Goal: Task Accomplishment & Management: Manage account settings

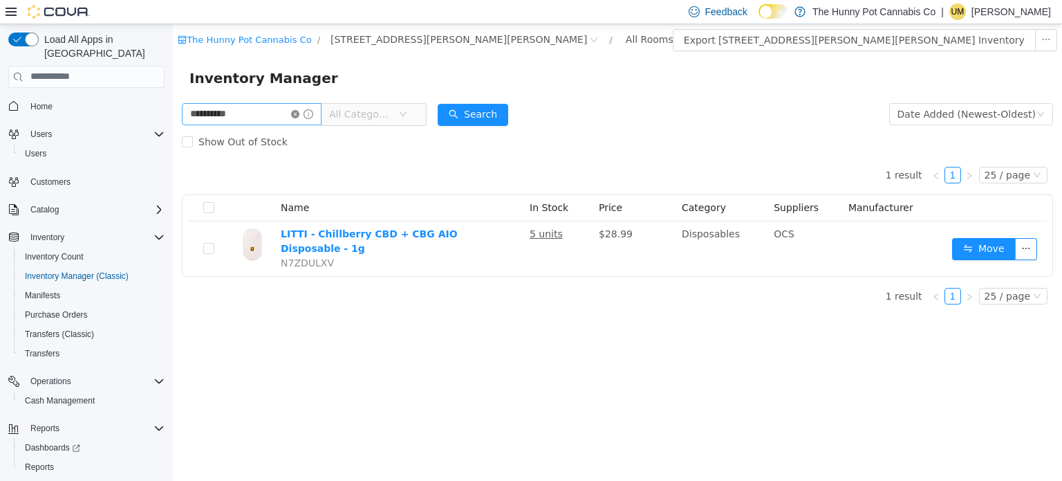
click at [299, 111] on icon "icon: close-circle" at bounding box center [295, 113] width 8 height 8
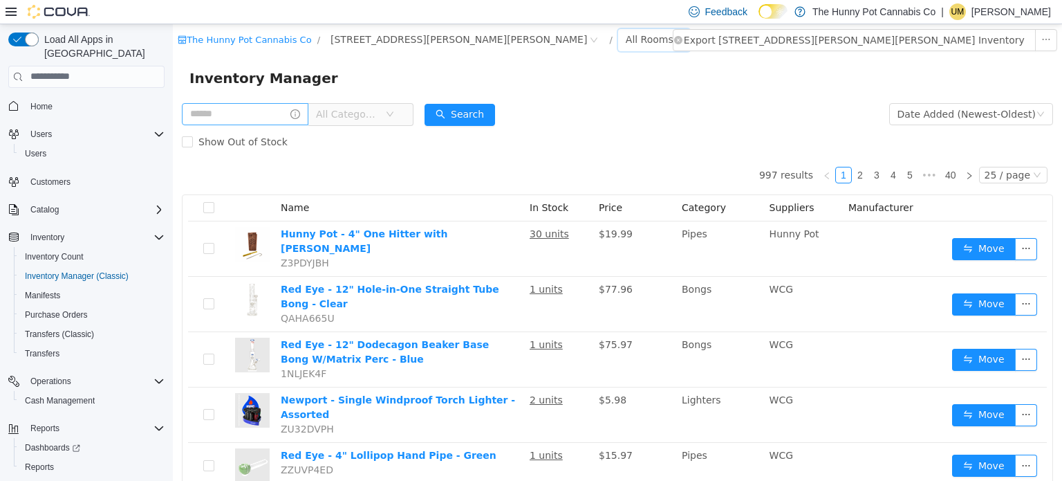
click at [626, 44] on div "All Rooms" at bounding box center [650, 38] width 48 height 21
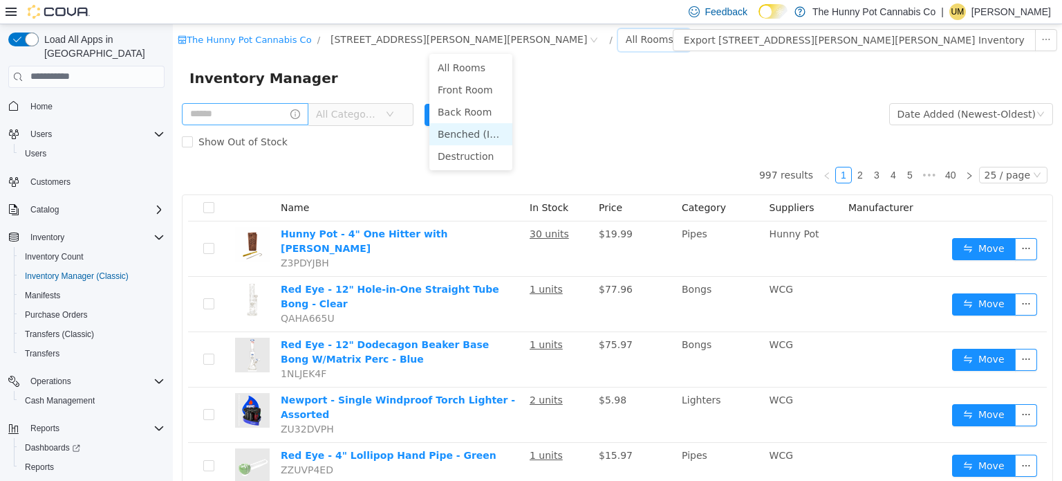
click at [460, 134] on li "Benched (Inactive)" at bounding box center [471, 133] width 83 height 22
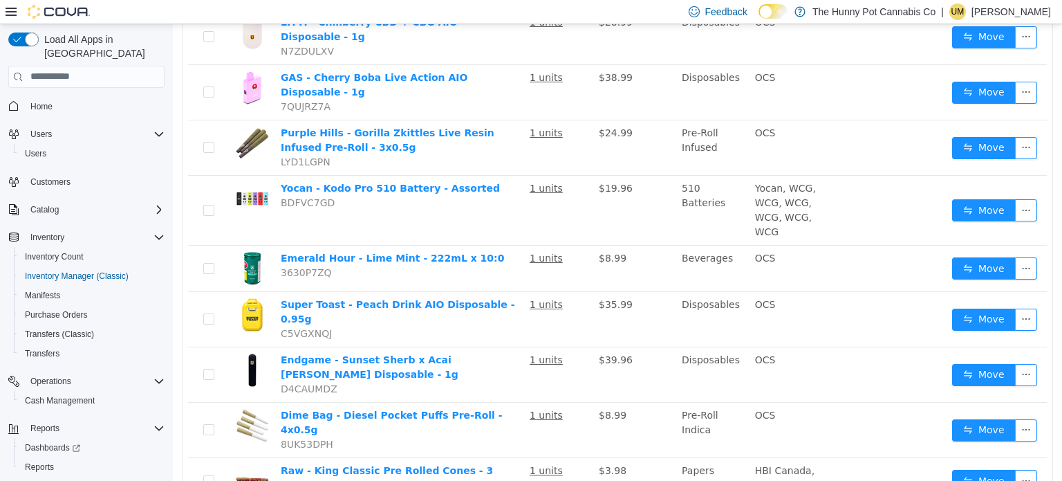
scroll to position [415, 0]
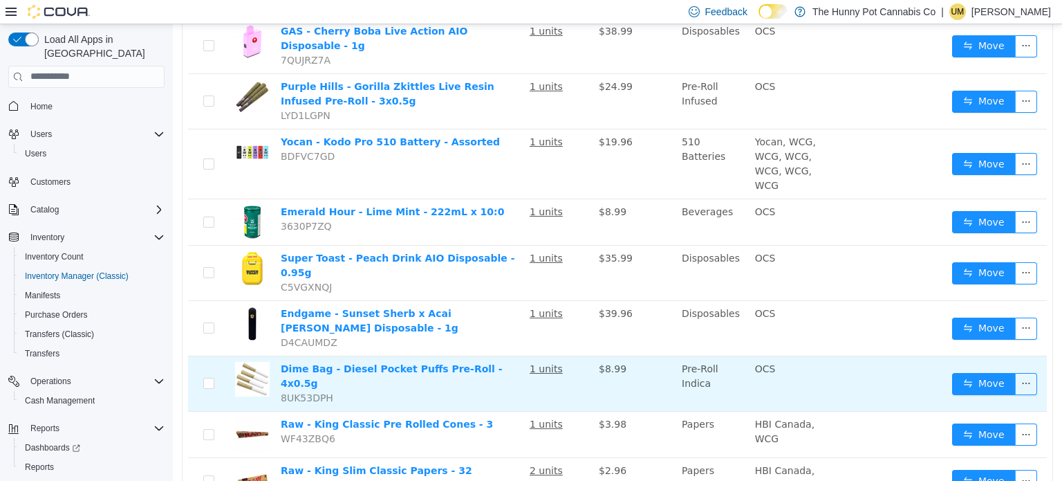
drag, startPoint x: 1059, startPoint y: 213, endPoint x: 983, endPoint y: 338, distance: 145.9
click at [983, 338] on div "13 results 1 25 / page Name In Stock Price Category Suppliers Manufacturer Vers…" at bounding box center [618, 141] width 872 height 802
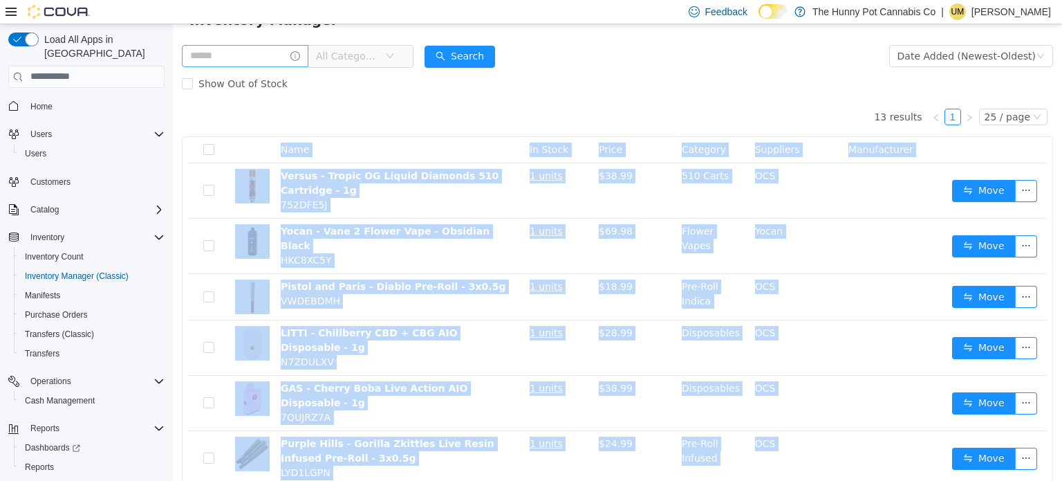
scroll to position [0, 0]
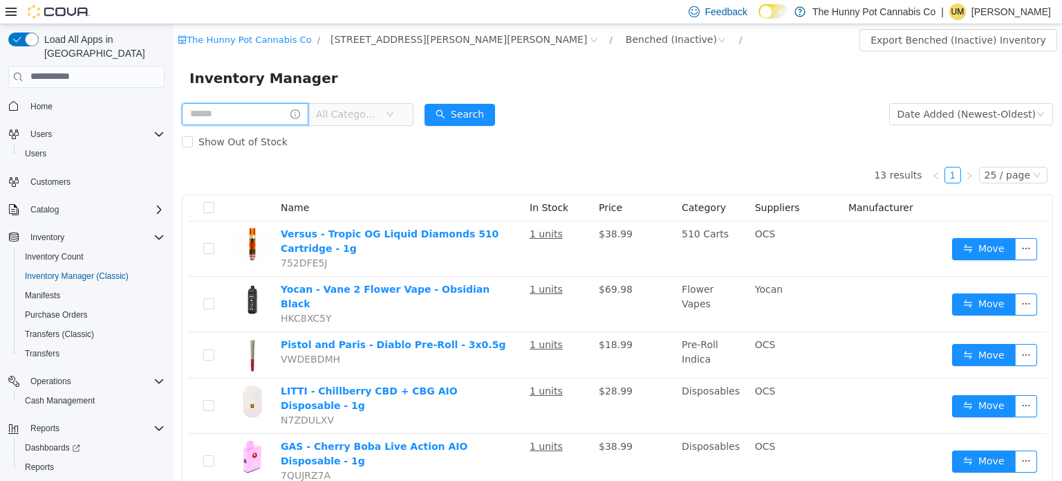
click at [263, 119] on input "text" at bounding box center [245, 113] width 127 height 22
click at [626, 37] on div "Benched (Inactive)" at bounding box center [671, 38] width 91 height 21
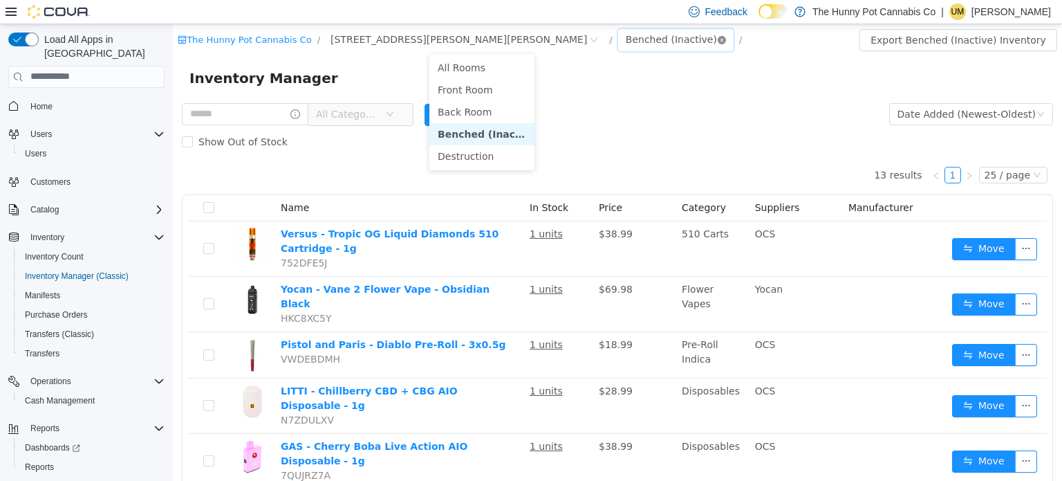
click at [718, 40] on icon "icon: close-circle" at bounding box center [722, 39] width 8 height 8
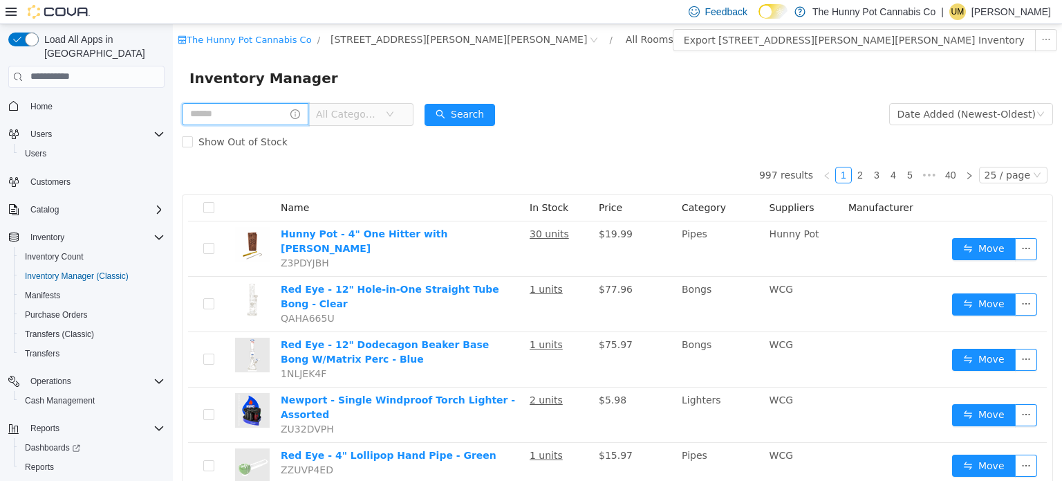
click at [203, 116] on input "text" at bounding box center [245, 113] width 127 height 22
type input "*********"
click at [508, 114] on button "Search" at bounding box center [473, 114] width 71 height 22
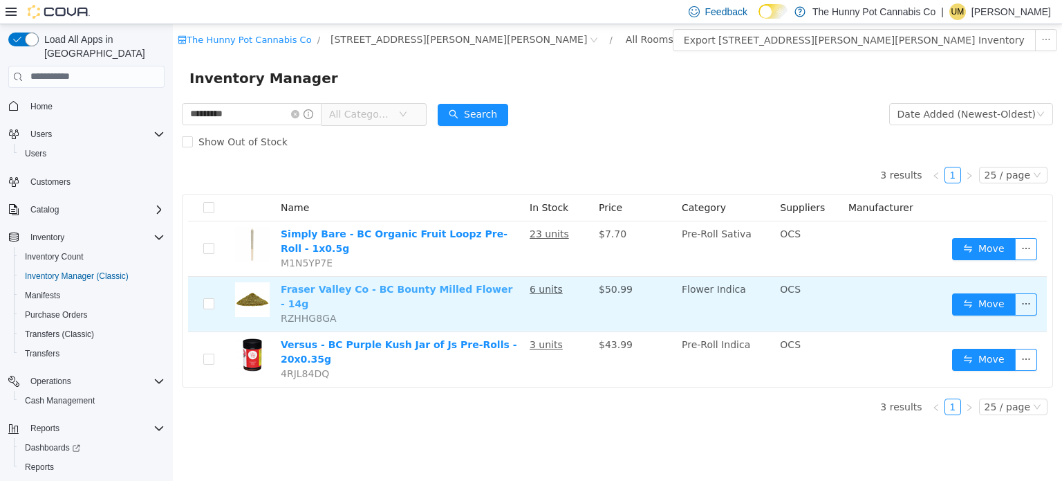
click at [434, 291] on link "Fraser Valley Co - BC Bounty Milled Flower - 14g" at bounding box center [397, 296] width 232 height 26
click at [972, 303] on button "Move" at bounding box center [984, 304] width 64 height 22
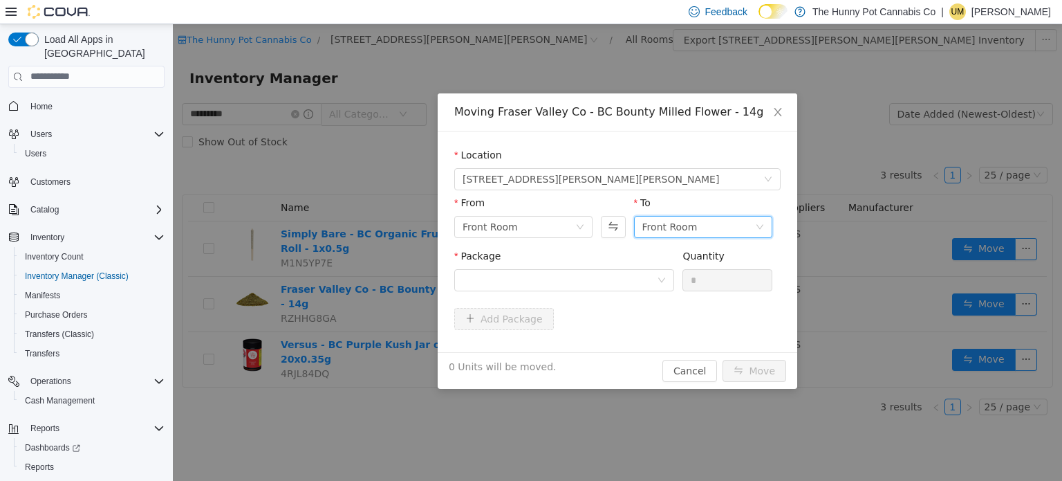
click at [730, 221] on div "Front Room" at bounding box center [699, 226] width 113 height 21
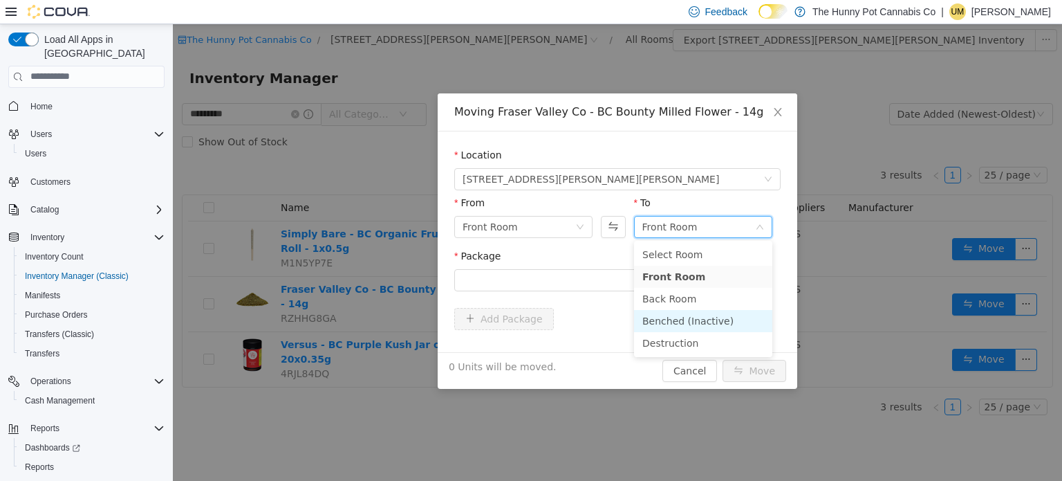
click at [688, 320] on li "Benched (Inactive)" at bounding box center [703, 320] width 138 height 22
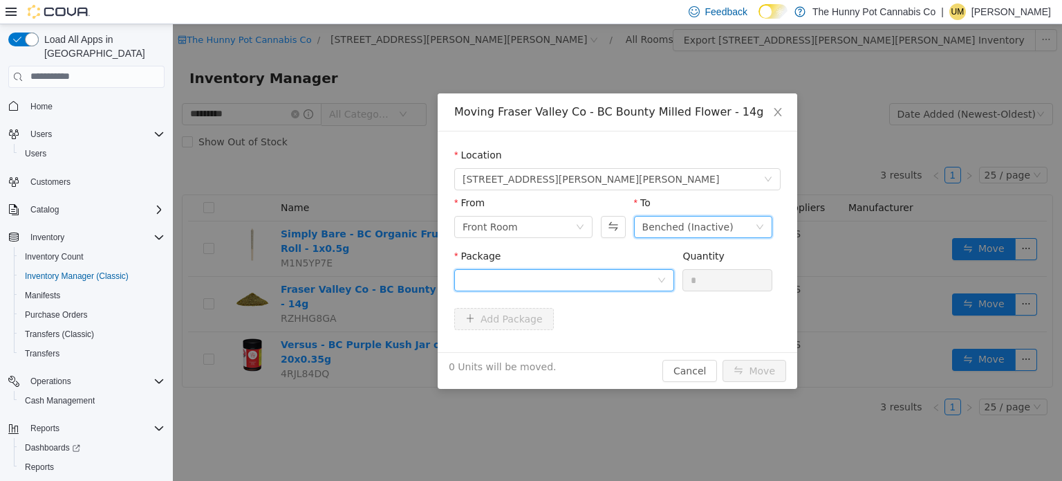
click at [564, 275] on div at bounding box center [560, 279] width 194 height 21
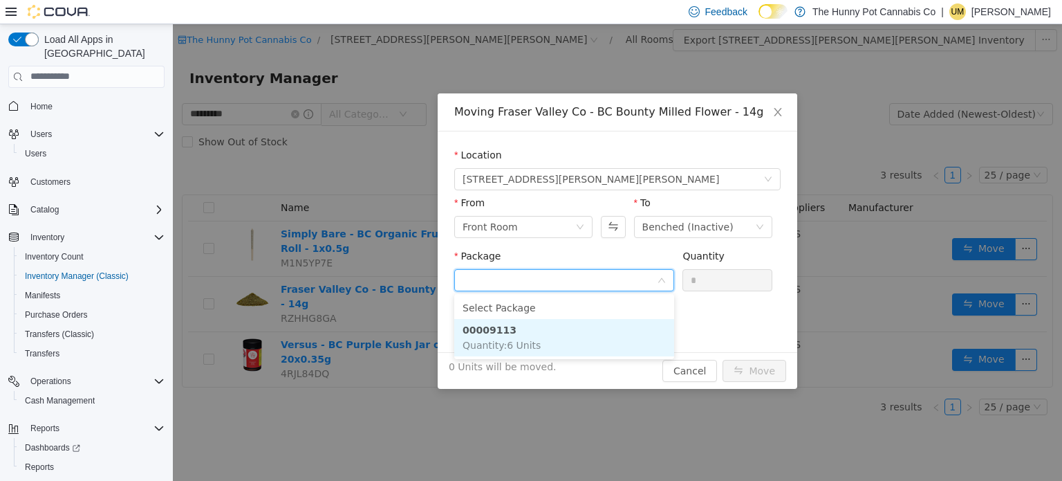
click at [496, 326] on strong "00009113" at bounding box center [490, 329] width 54 height 11
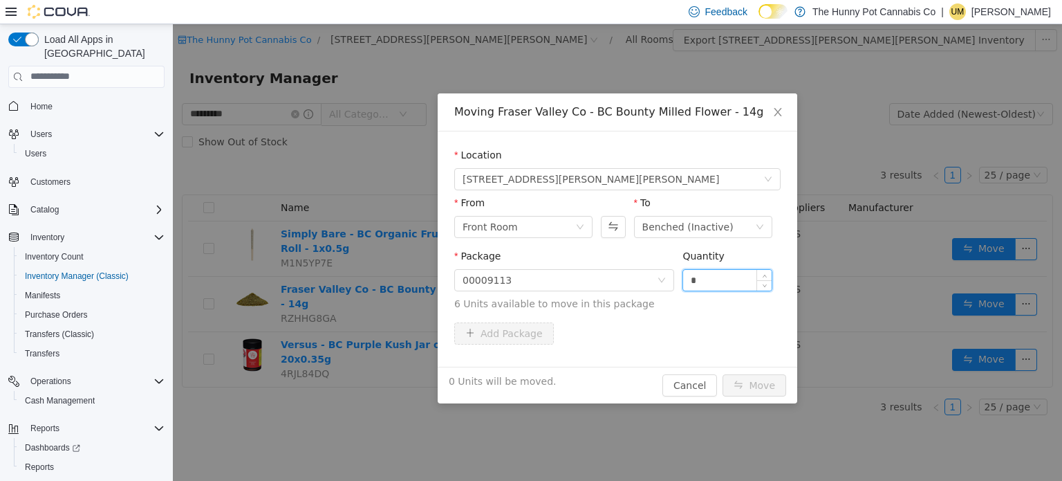
click at [726, 280] on input "*" at bounding box center [727, 279] width 89 height 21
type input "*"
click at [757, 389] on button "Move" at bounding box center [755, 385] width 64 height 22
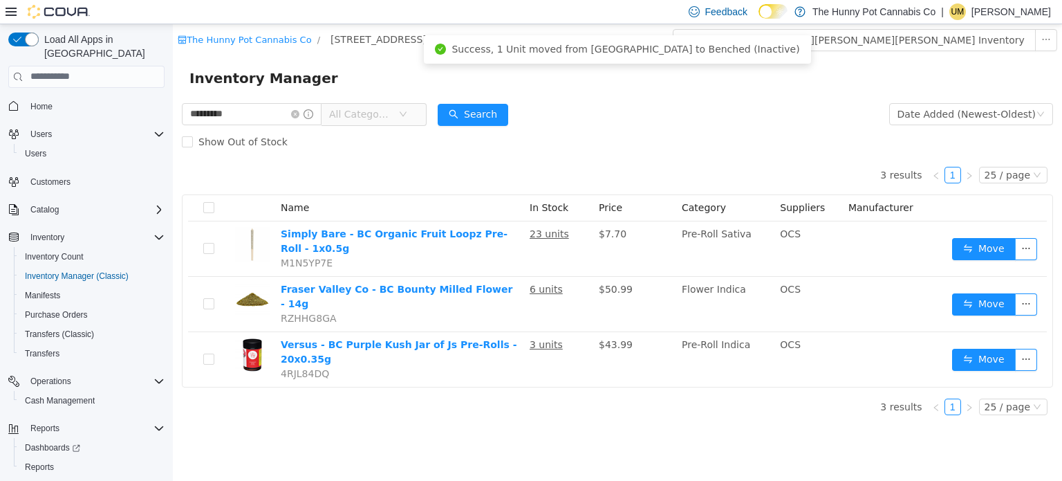
click at [398, 109] on span "All Categories" at bounding box center [363, 113] width 69 height 21
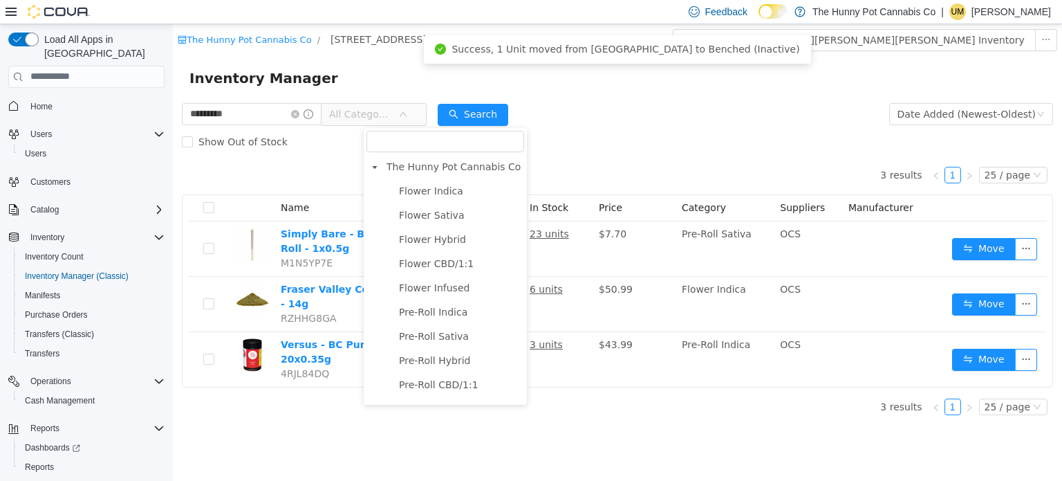
click at [405, 64] on div "Inventory Manager" at bounding box center [617, 77] width 889 height 44
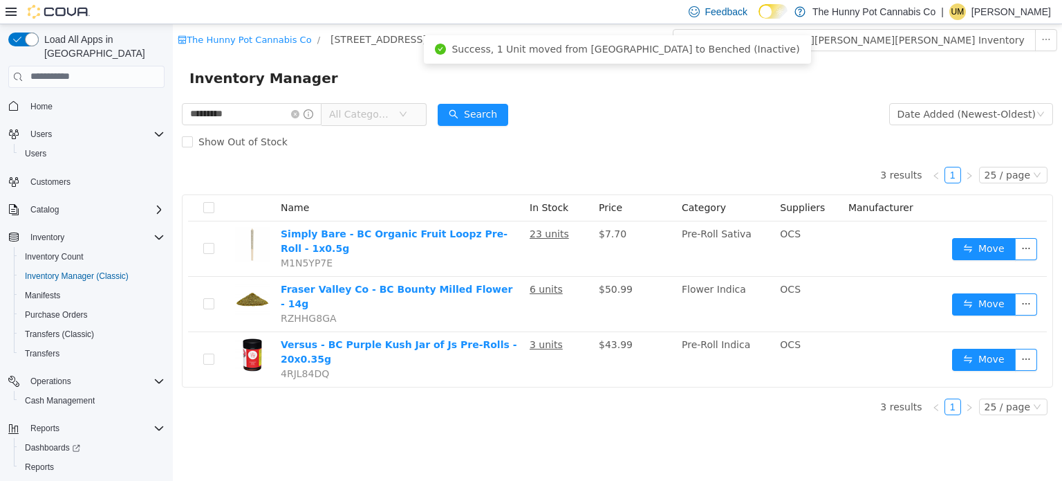
click at [576, 84] on div "Inventory Manager" at bounding box center [618, 77] width 856 height 22
click at [582, 44] on span "Success, 1 Unit moved from [GEOGRAPHIC_DATA] to Benched (Inactive)" at bounding box center [626, 48] width 348 height 11
click at [830, 71] on div "Inventory Manager" at bounding box center [618, 77] width 856 height 22
click at [299, 113] on icon "icon: close-circle" at bounding box center [295, 113] width 8 height 8
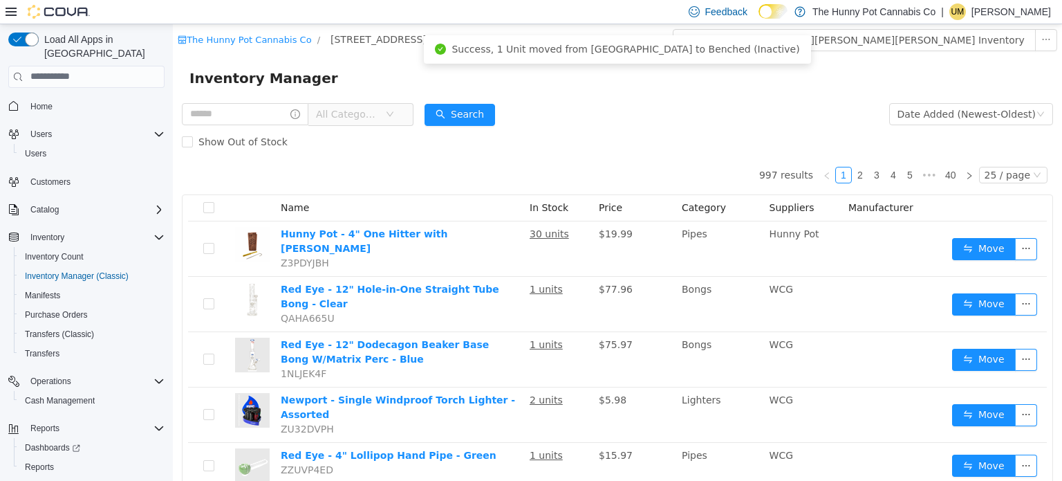
click at [403, 118] on span "All Categories" at bounding box center [355, 113] width 95 height 22
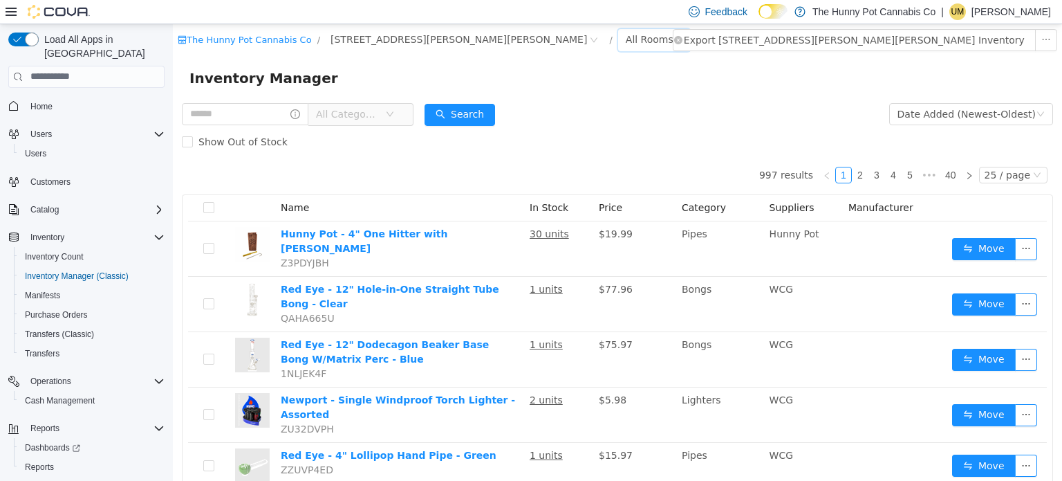
click at [626, 42] on div "All Rooms" at bounding box center [650, 38] width 48 height 21
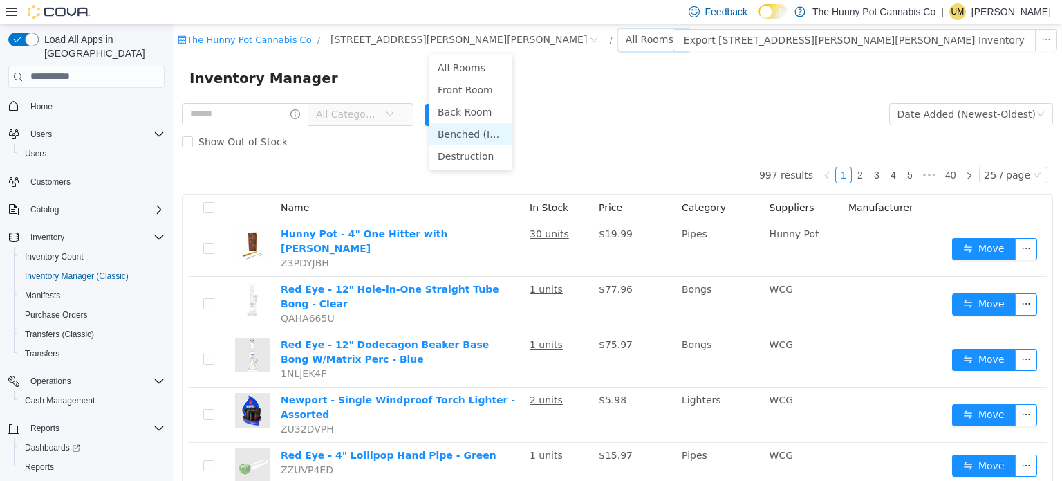
click at [463, 134] on li "Benched (Inactive)" at bounding box center [471, 133] width 83 height 22
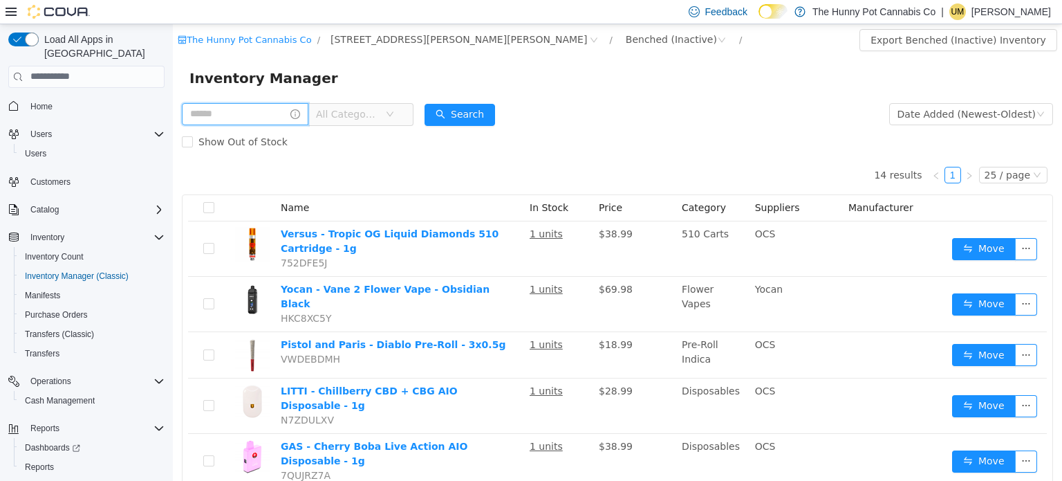
click at [275, 121] on input "text" at bounding box center [245, 113] width 127 height 22
type input "******"
click at [508, 116] on button "Search" at bounding box center [473, 114] width 71 height 22
